Goal: Use online tool/utility: Use online tool/utility

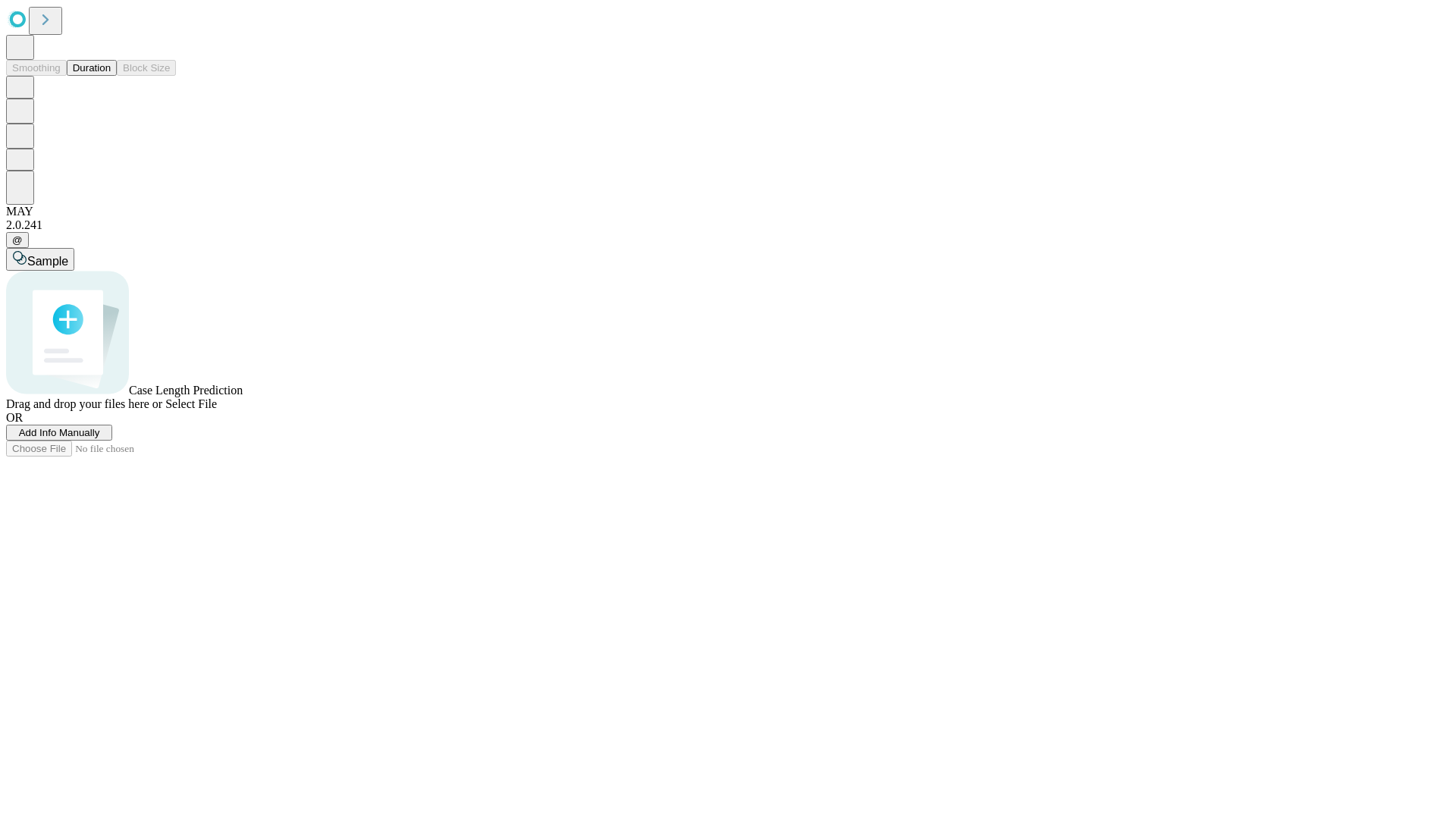
click at [110, 76] on button "Duration" at bounding box center [92, 68] width 50 height 15
click at [68, 255] on span "Sample" at bounding box center [47, 260] width 41 height 13
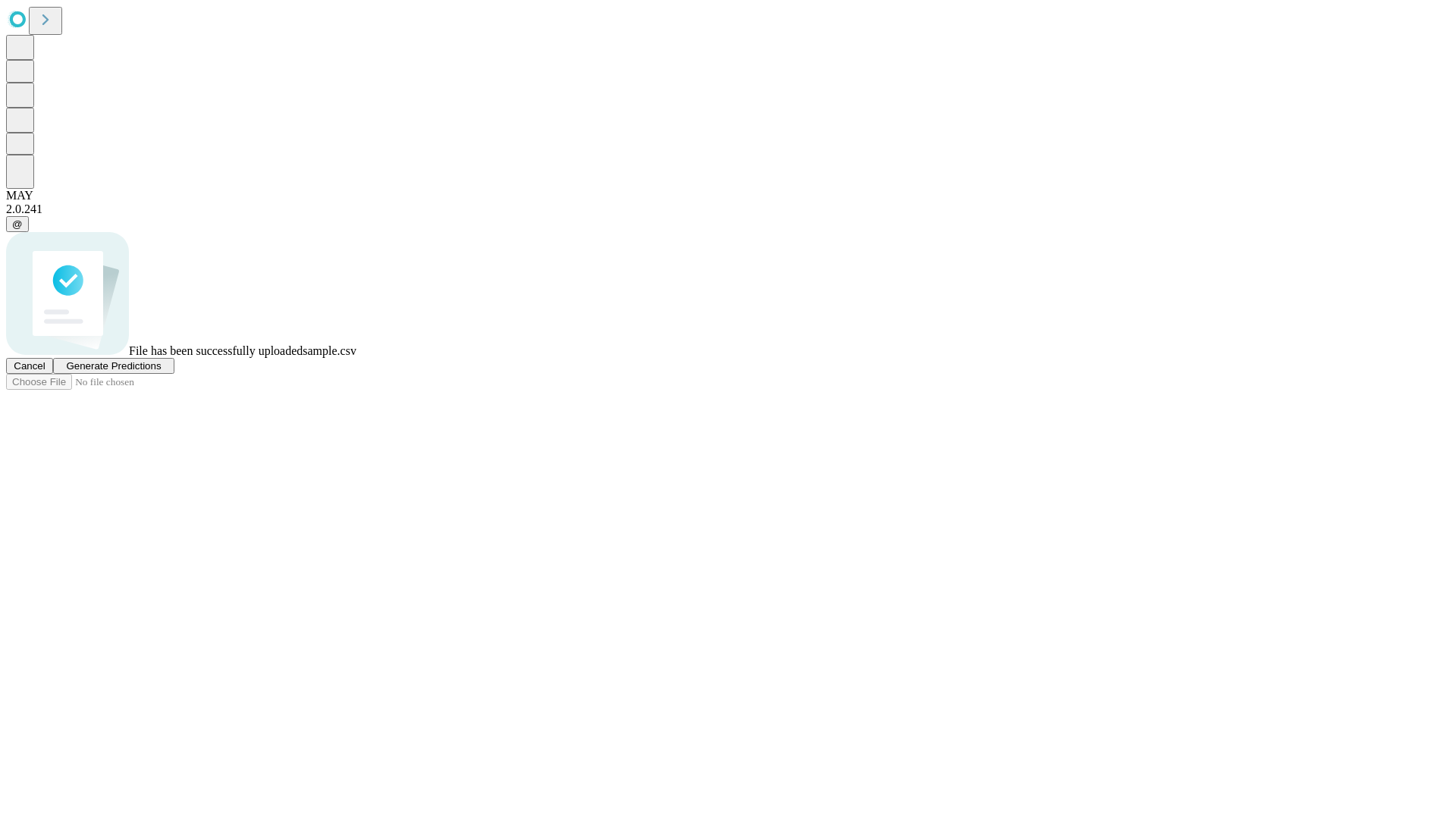
click at [161, 372] on span "Generate Predictions" at bounding box center [113, 366] width 95 height 12
